Goal: Obtain resource: Obtain resource

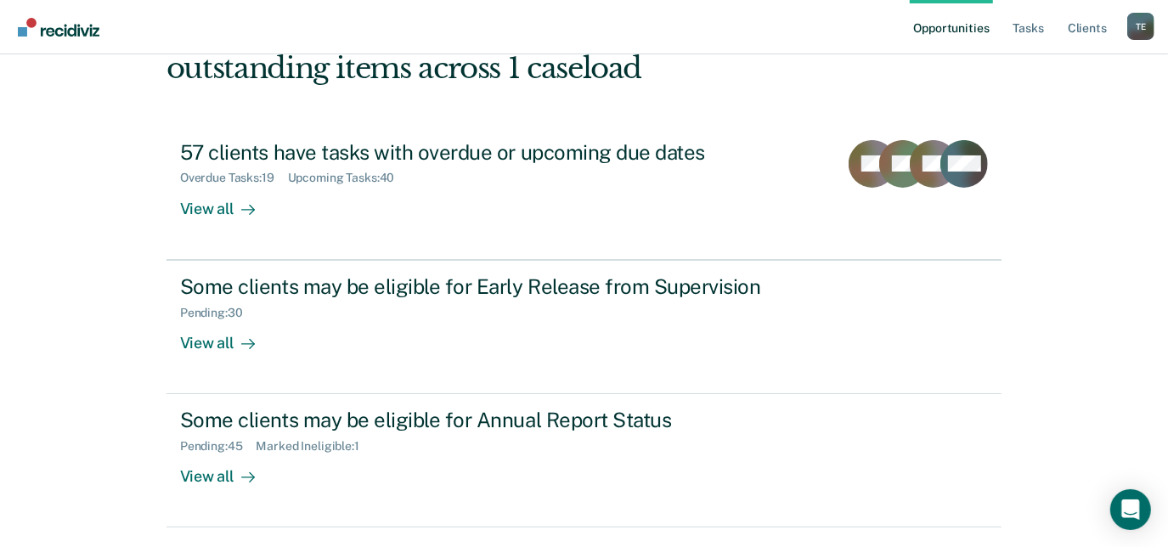
scroll to position [151, 0]
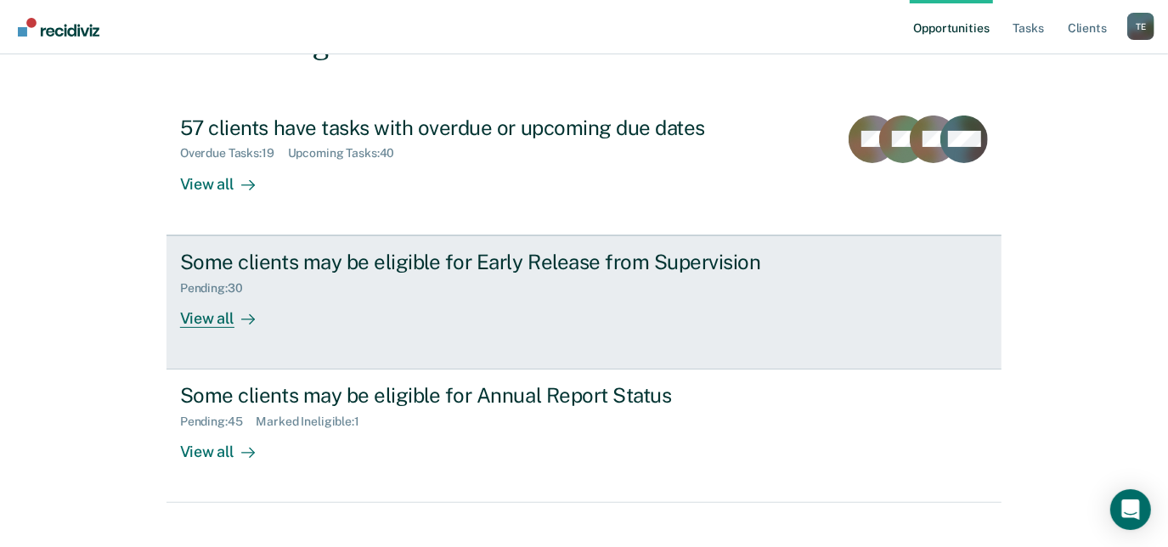
click at [749, 296] on div "Some clients may be eligible for Early Release from Supervision Pending : 30 Vi…" at bounding box center [498, 289] width 637 height 78
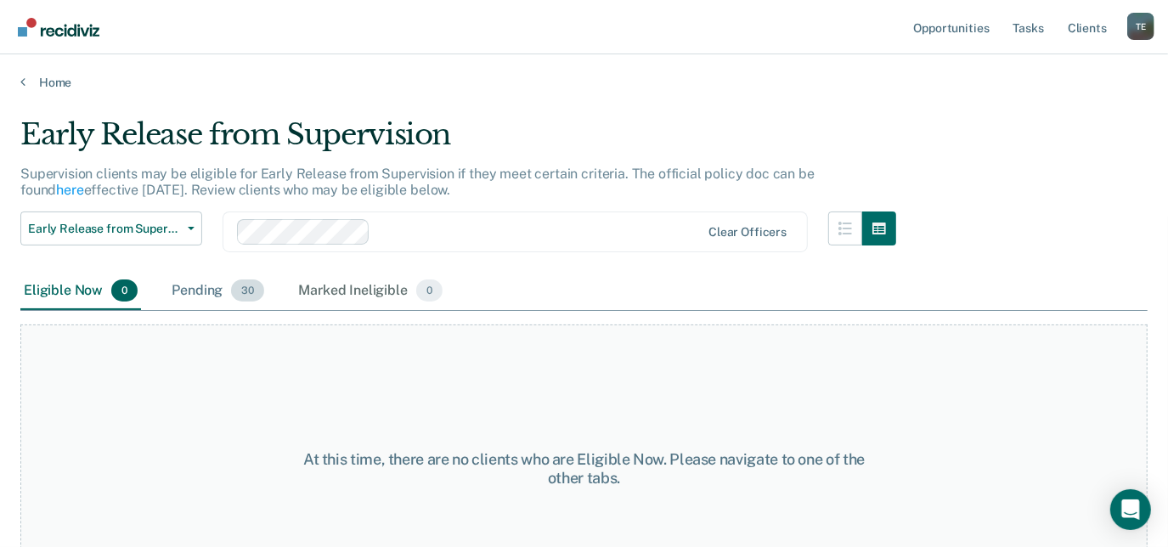
click at [206, 277] on div "Pending 30" at bounding box center [217, 291] width 99 height 37
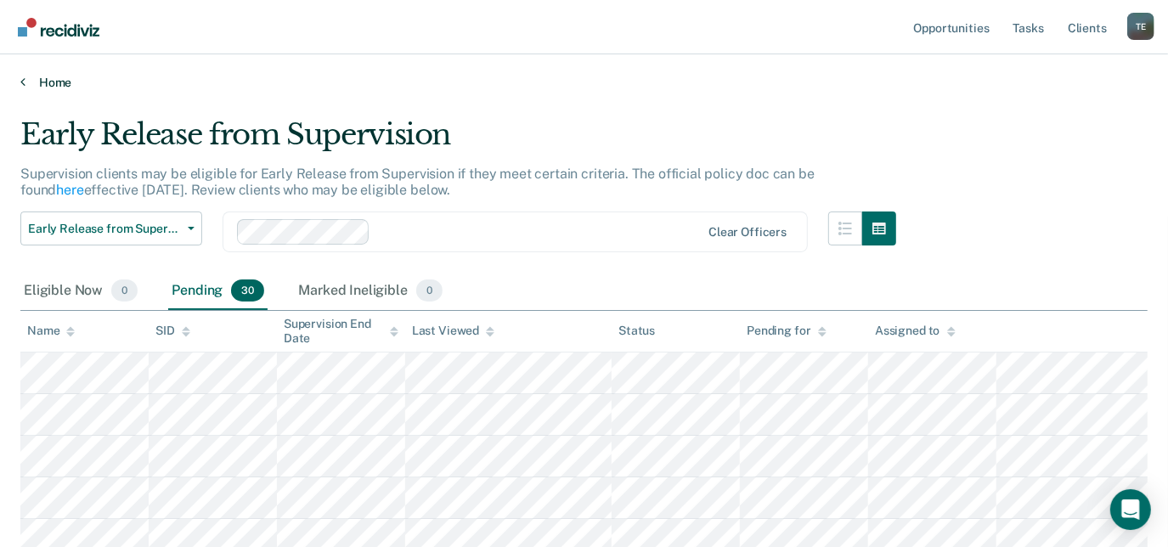
click at [45, 83] on link "Home" at bounding box center [584, 82] width 1128 height 15
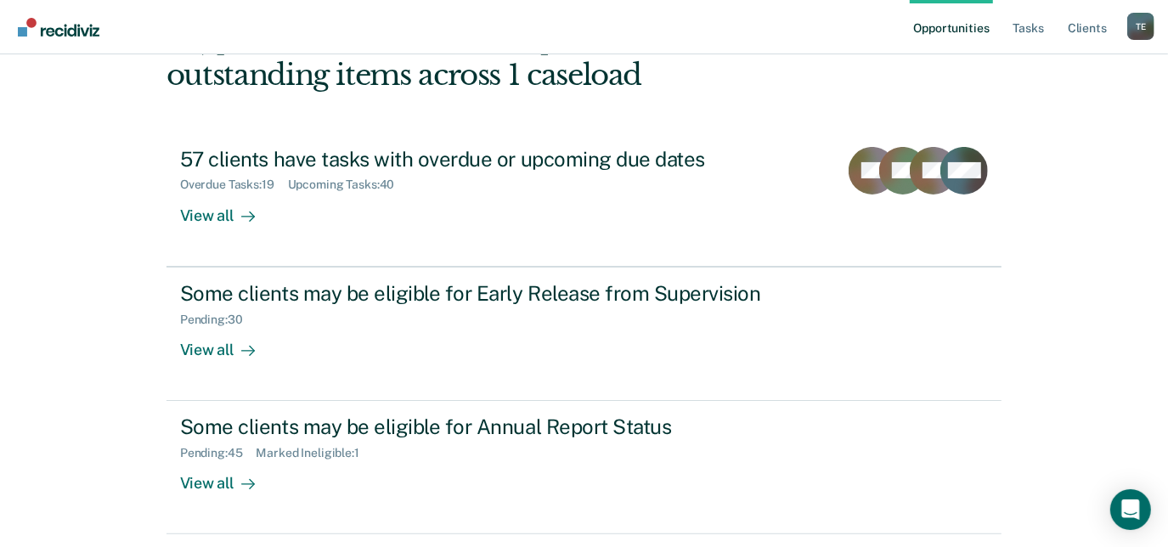
scroll to position [164, 0]
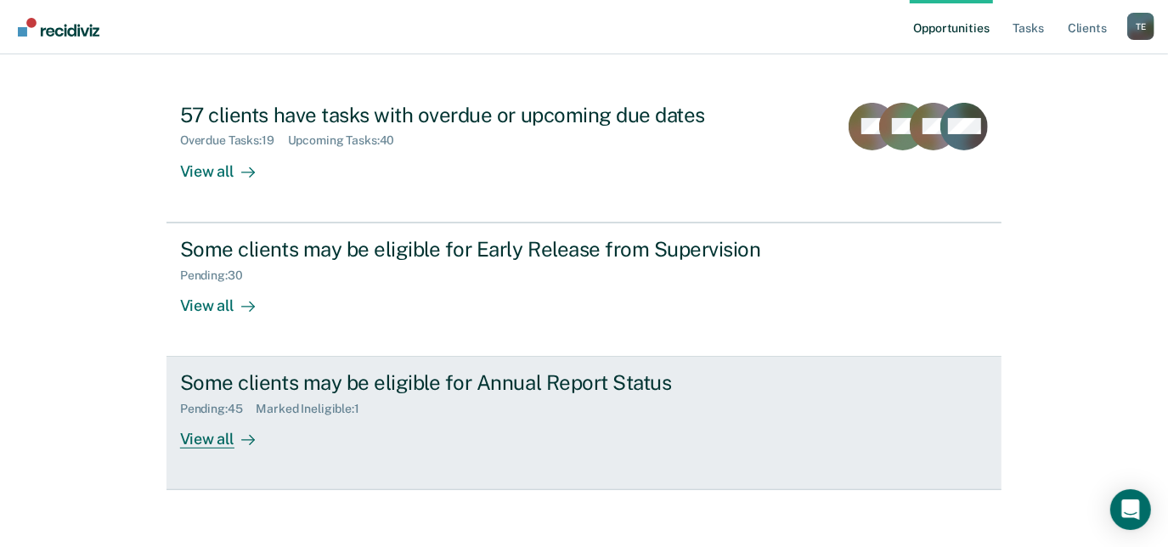
click at [676, 360] on link "Some clients may be eligible for Annual Report Status Pending : 45 Marked Ineli…" at bounding box center [584, 423] width 835 height 133
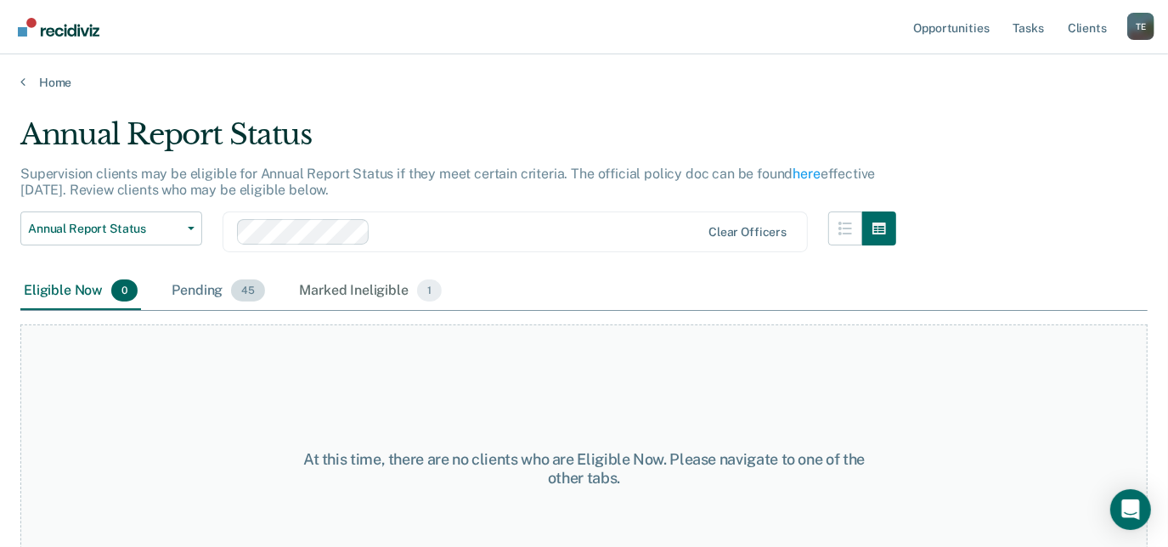
click at [205, 303] on div "Pending 45" at bounding box center [218, 291] width 100 height 37
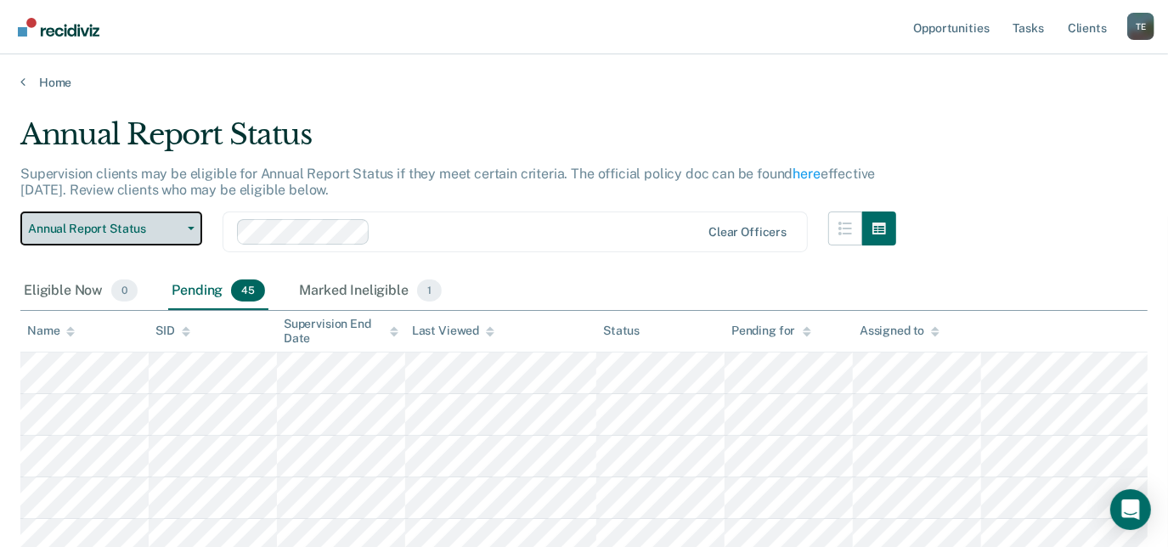
click at [102, 222] on span "Annual Report Status" at bounding box center [104, 229] width 153 height 14
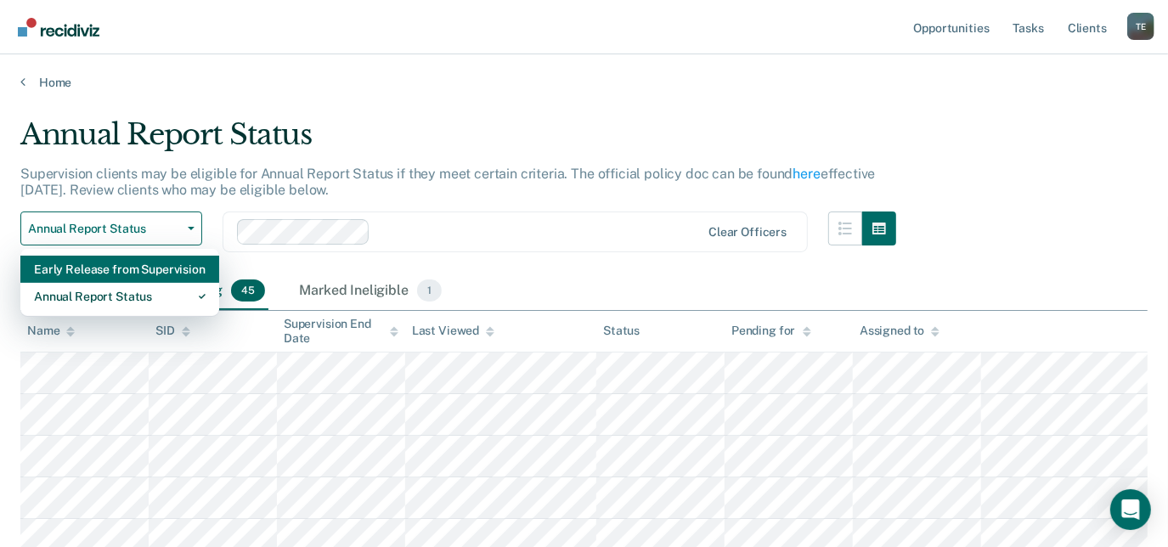
click at [117, 270] on div "Early Release from Supervision" at bounding box center [120, 269] width 172 height 27
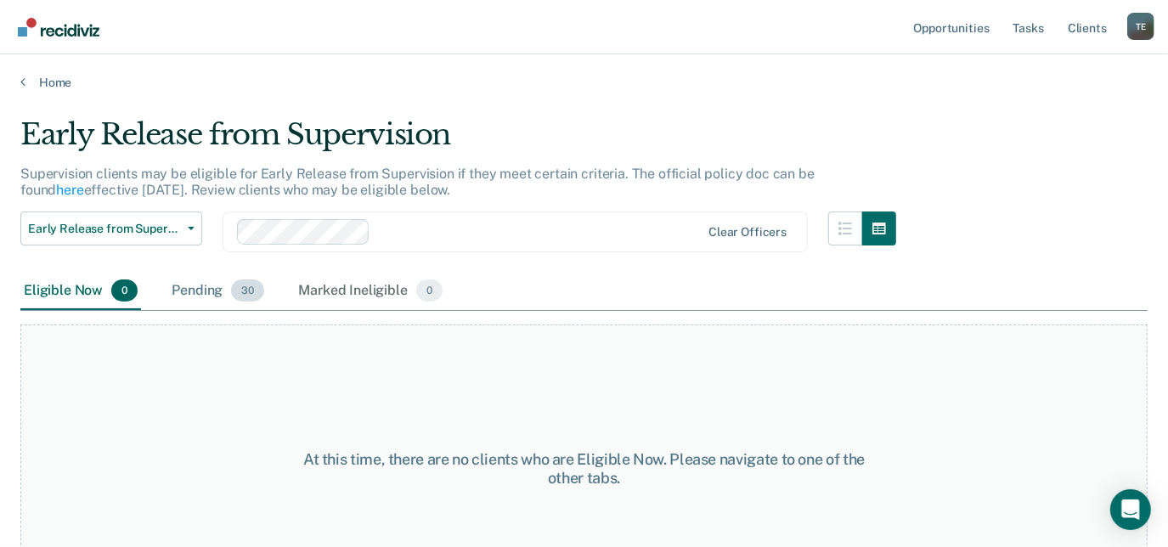
click at [229, 286] on div "Pending 30" at bounding box center [217, 291] width 99 height 37
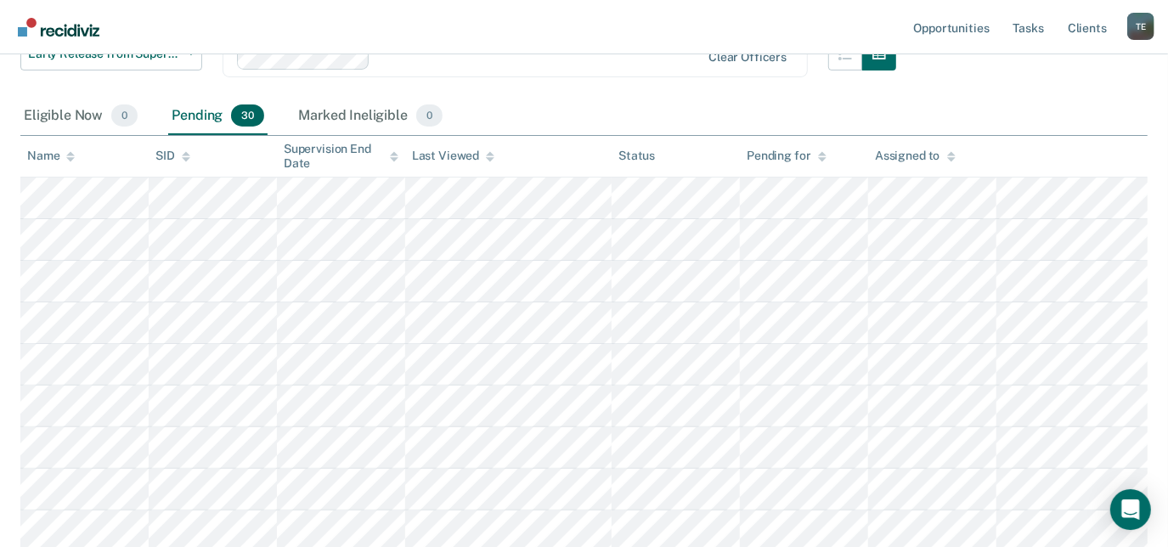
scroll to position [173, 0]
click at [104, 90] on div "Early Release from Supervision Early Release from Supervision Annual Report Sta…" at bounding box center [111, 68] width 182 height 61
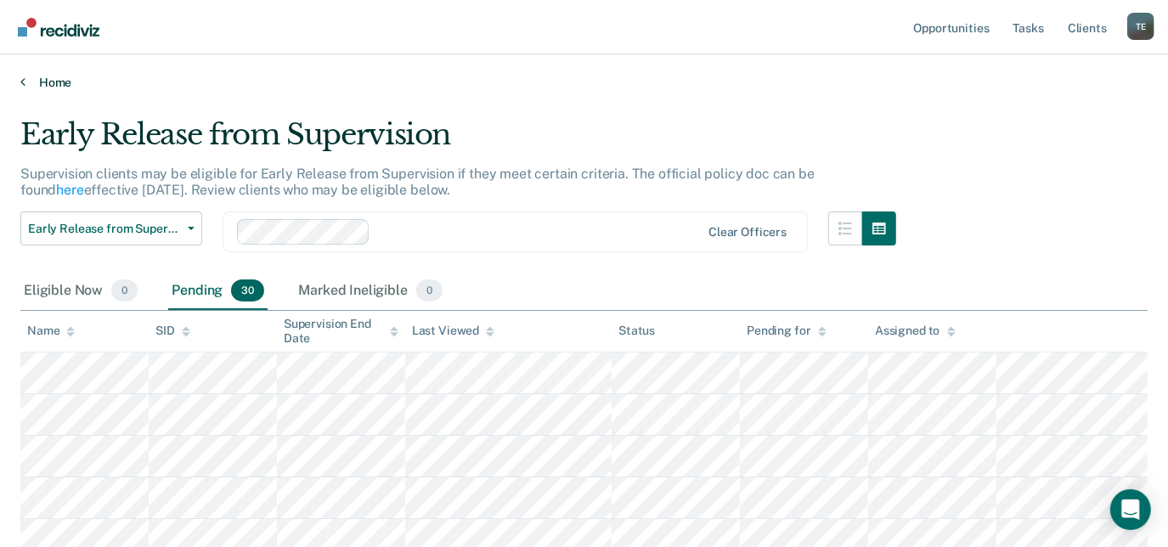
click at [987, 86] on link "Home" at bounding box center [584, 82] width 1128 height 15
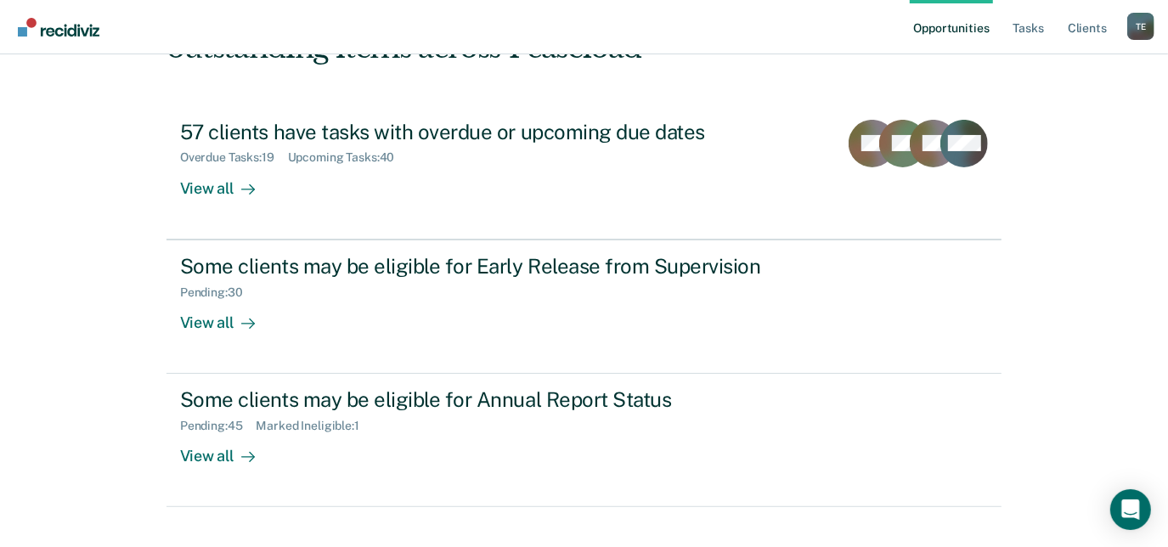
scroll to position [174, 0]
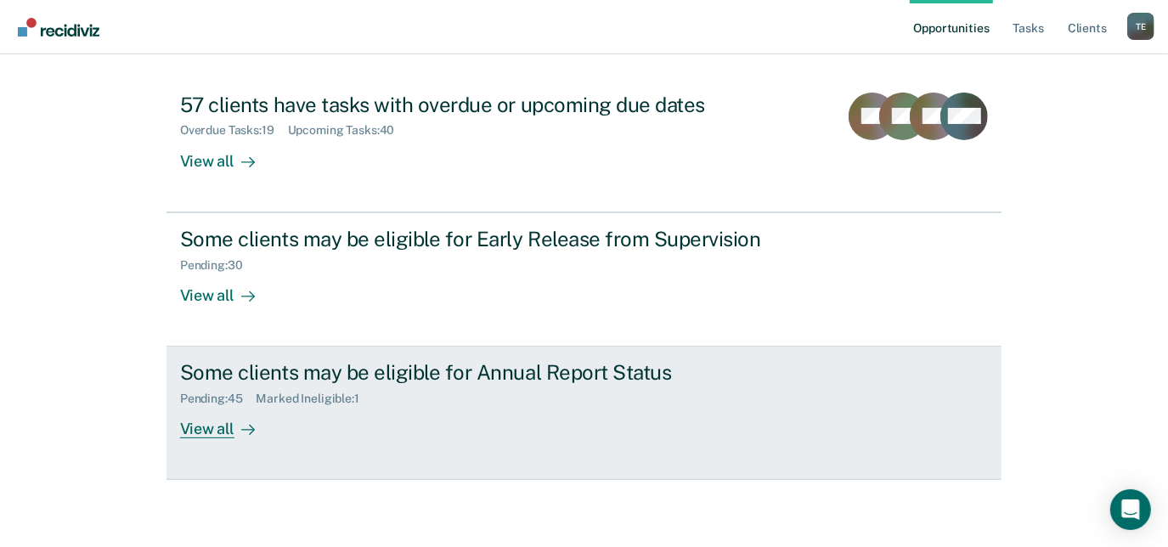
click at [249, 420] on div at bounding box center [245, 430] width 20 height 20
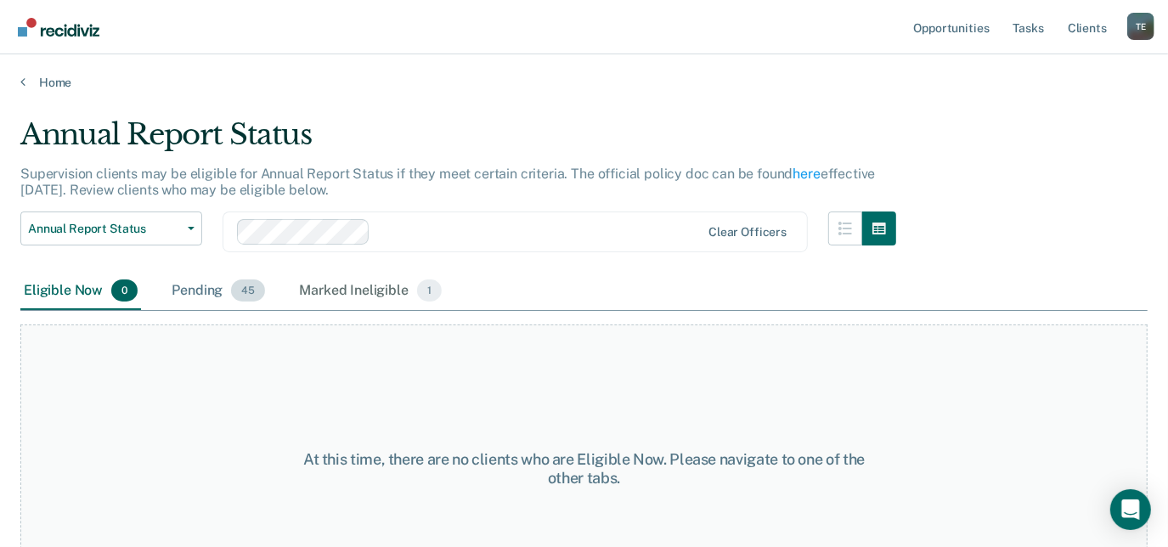
click at [234, 297] on span "45" at bounding box center [248, 291] width 34 height 22
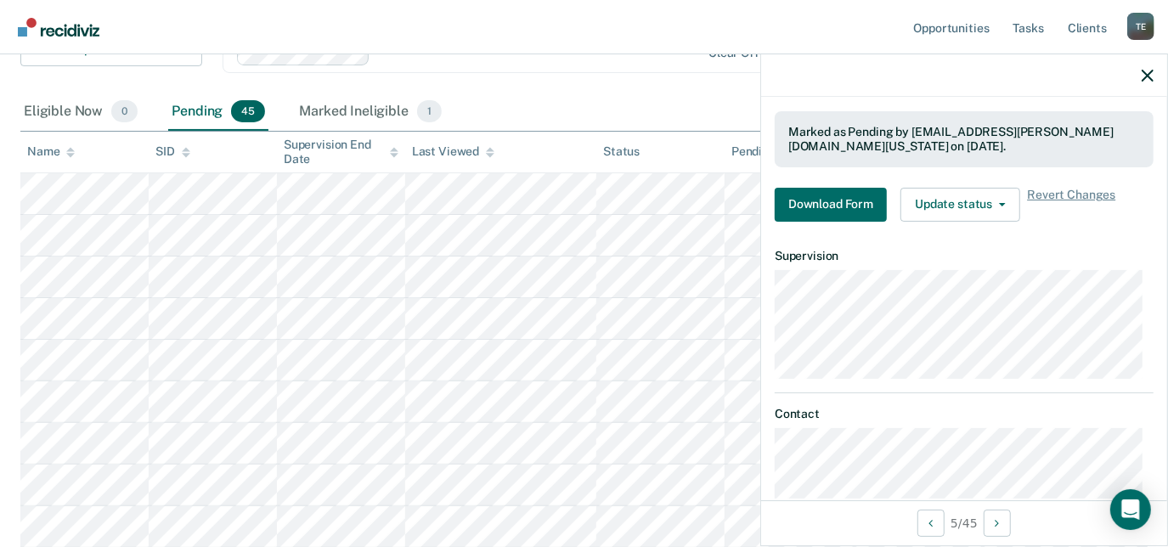
scroll to position [326, 0]
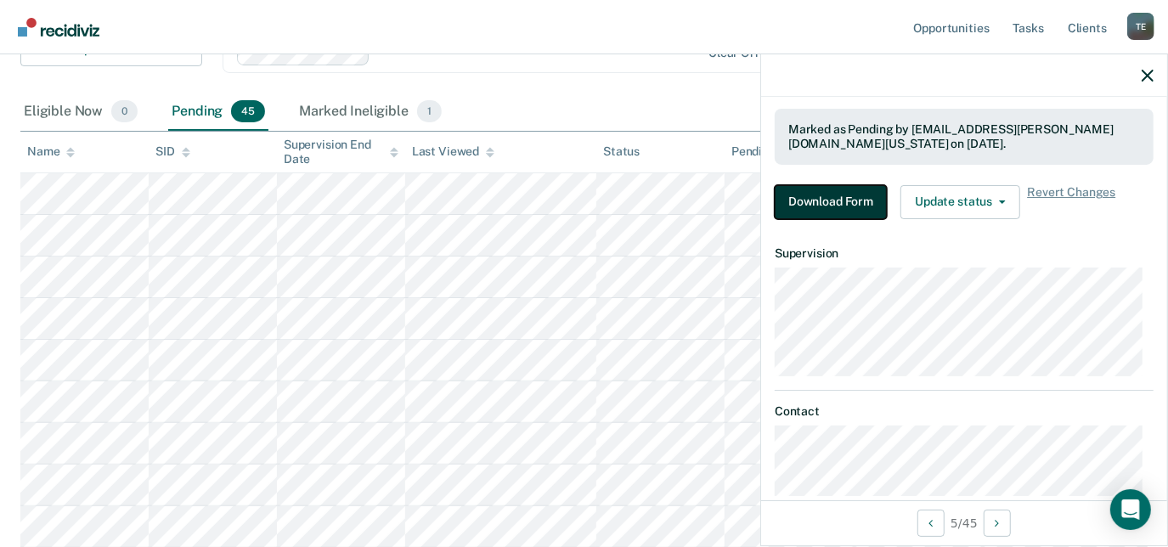
click at [803, 195] on button "Download Form" at bounding box center [831, 202] width 112 height 34
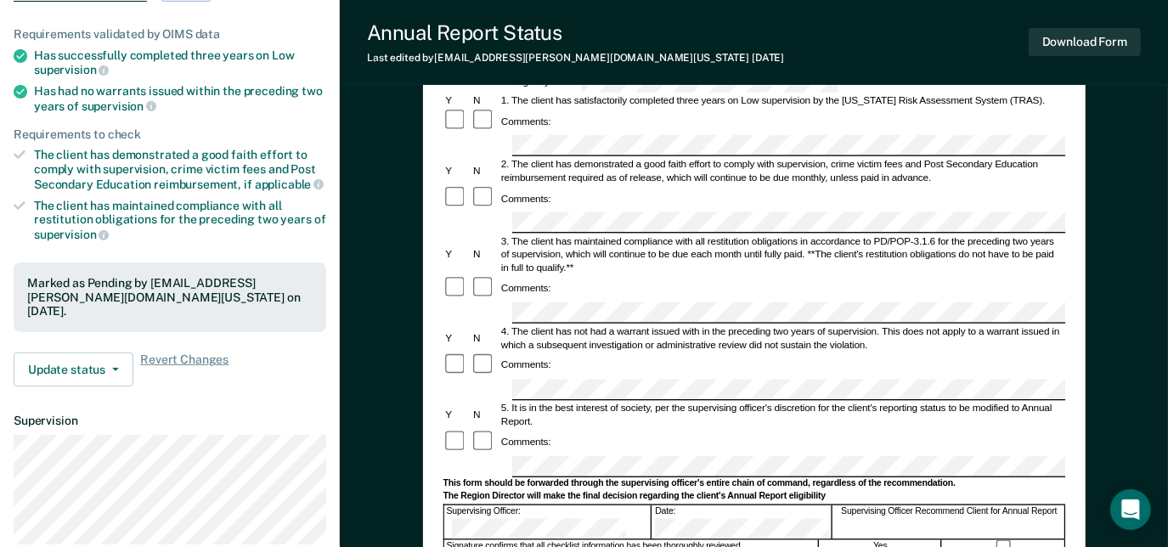
scroll to position [252, 0]
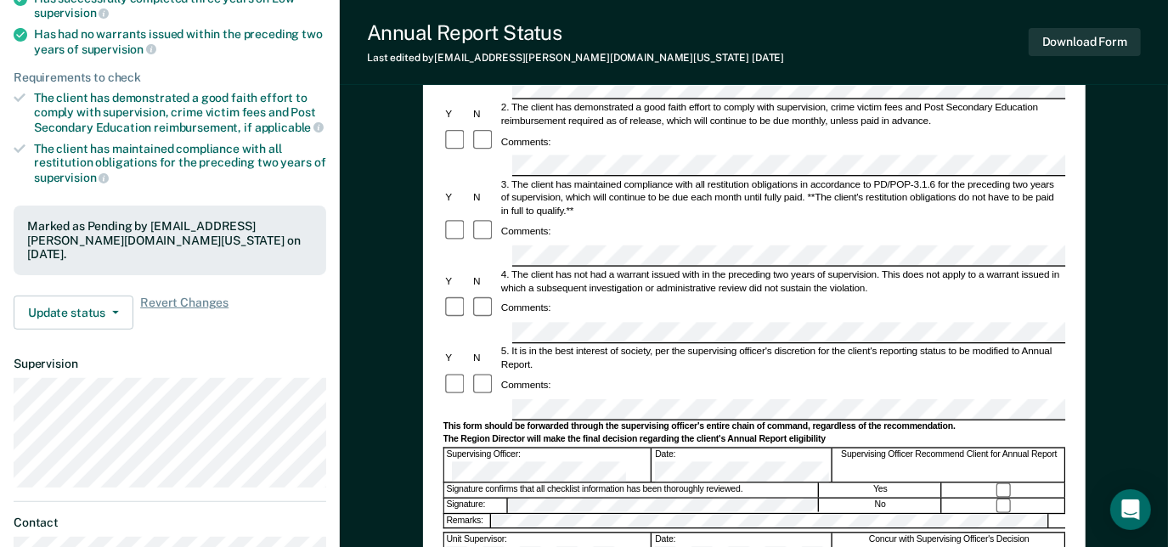
click at [399, 306] on div "Annual Reporting Checklist, Recommendation, and Determination Form Clients who …" at bounding box center [754, 370] width 829 height 1032
click at [1168, 294] on html "Looks like you’re using Internet Explorer 11. For faster loading and a better e…" at bounding box center [584, 21] width 1168 height 547
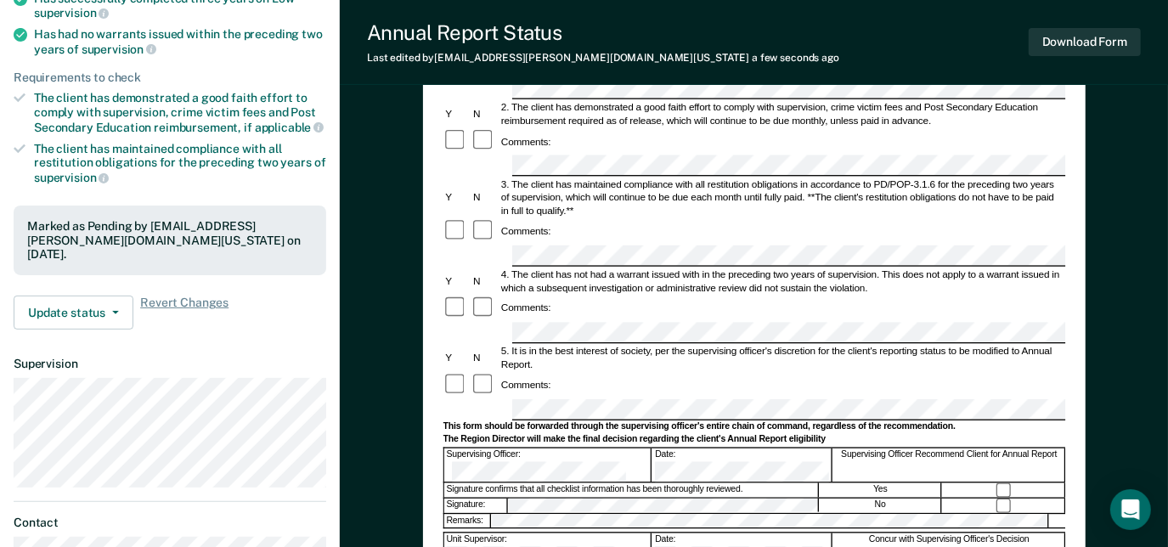
click at [463, 399] on div at bounding box center [754, 409] width 623 height 21
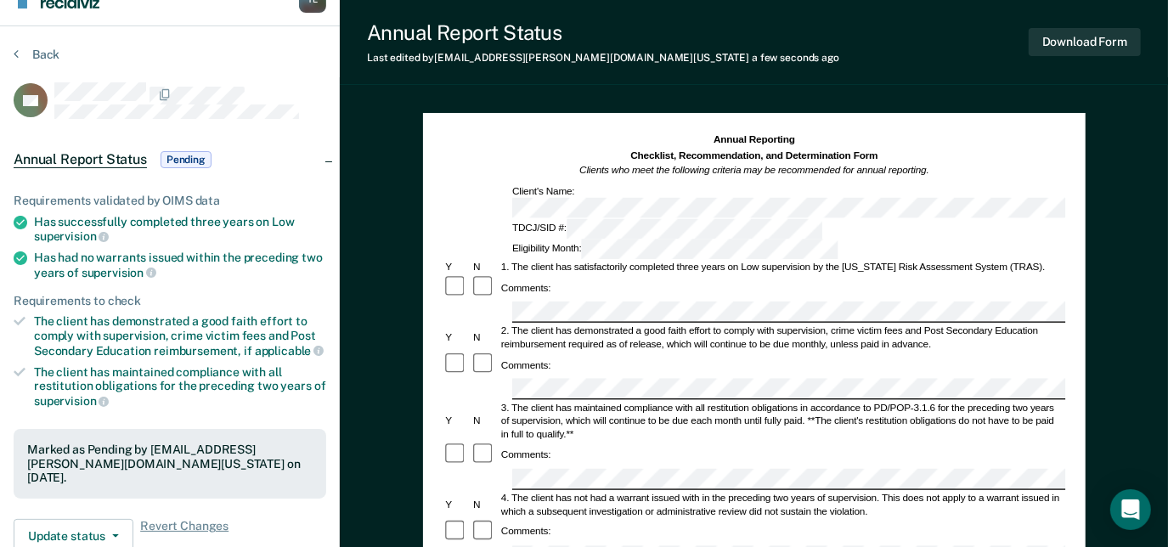
scroll to position [14, 0]
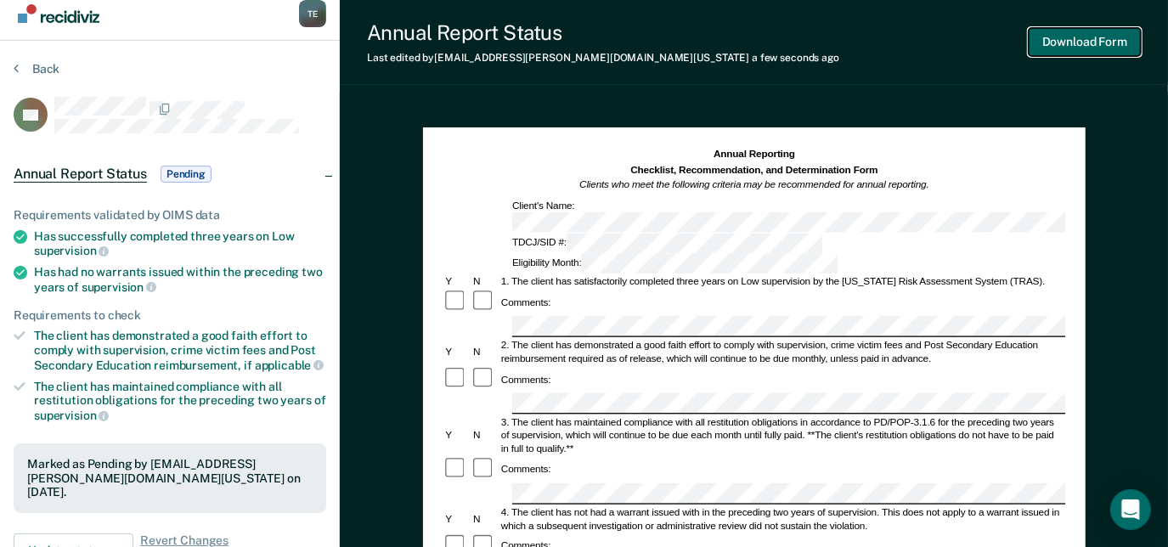
click at [1092, 37] on button "Download Form" at bounding box center [1085, 42] width 112 height 28
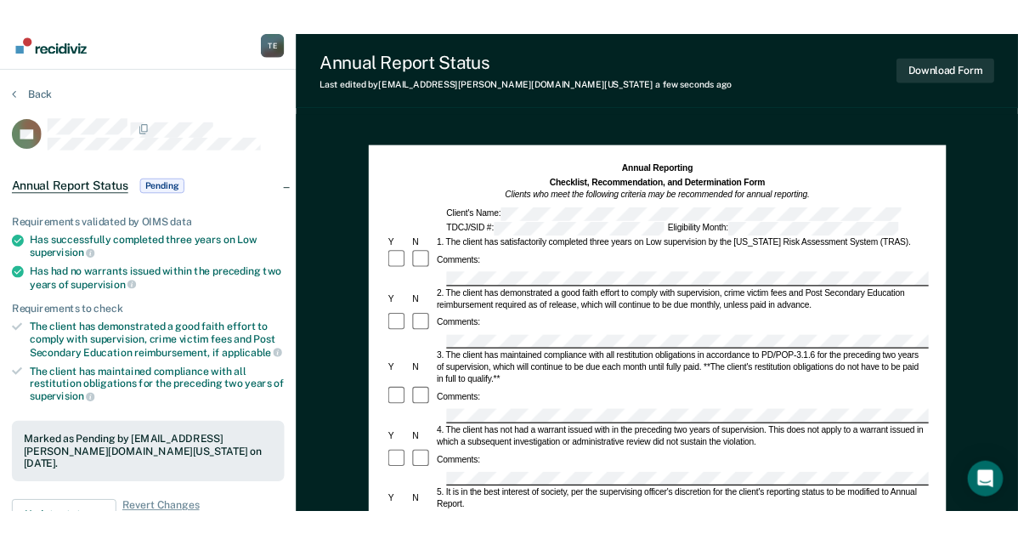
scroll to position [0, 0]
